Goal: Find specific page/section: Find specific page/section

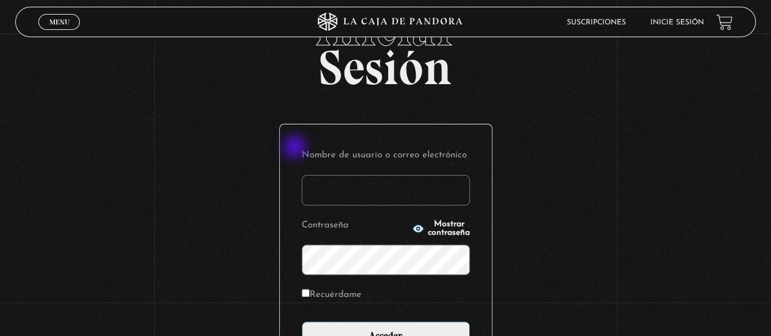
scroll to position [61, 0]
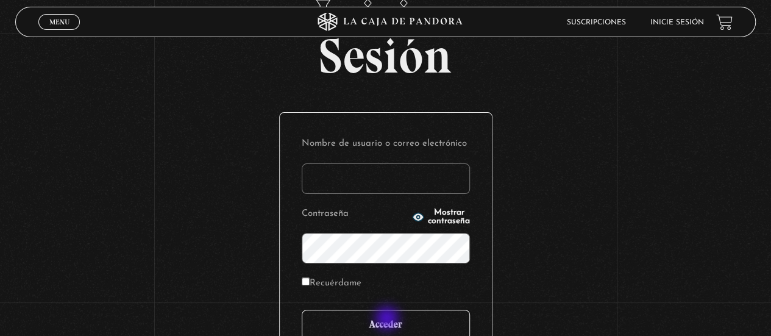
type input "[EMAIL_ADDRESS][DOMAIN_NAME]"
click at [388, 319] on input "Acceder" at bounding box center [386, 325] width 168 height 30
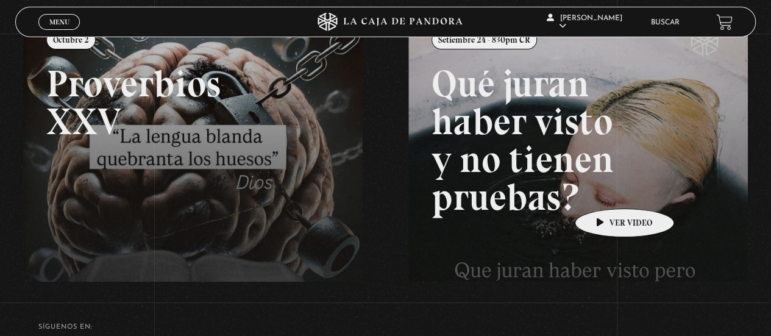
scroll to position [61, 0]
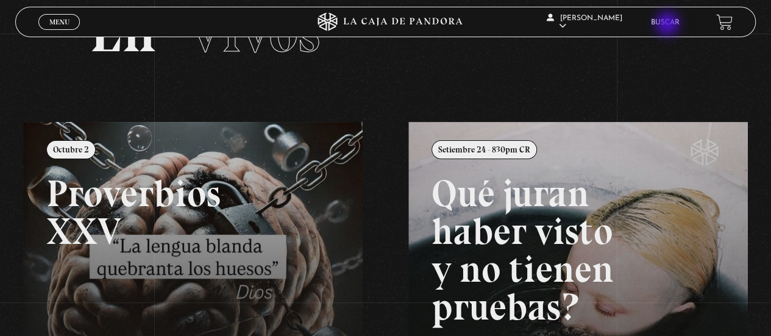
click at [668, 25] on link "Buscar" at bounding box center [665, 22] width 29 height 7
